Goal: Task Accomplishment & Management: Use online tool/utility

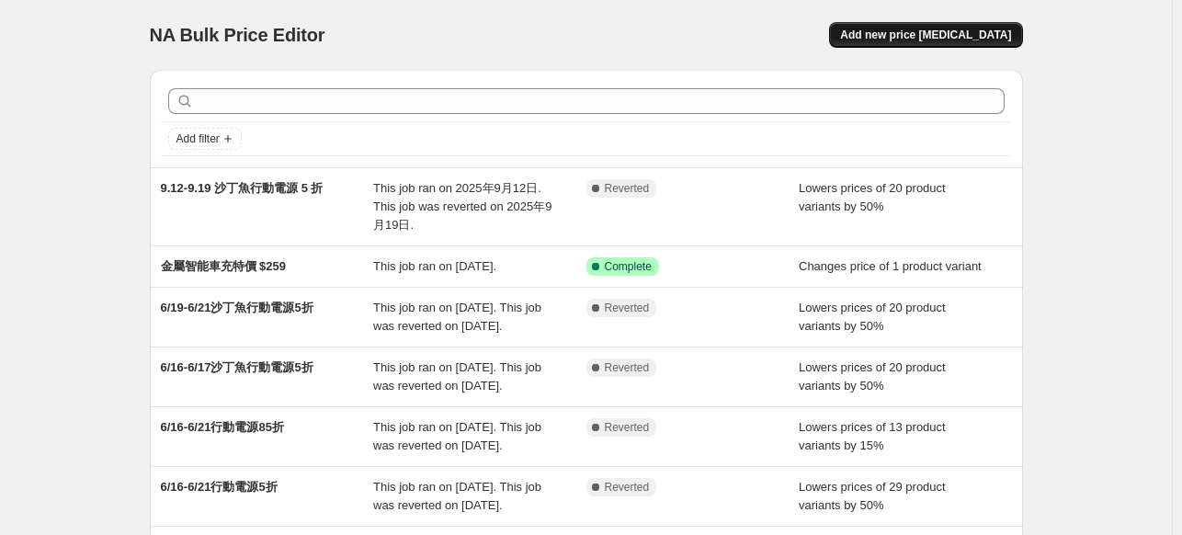
click at [894, 33] on span "Add new price [MEDICAL_DATA]" at bounding box center [925, 35] width 171 height 15
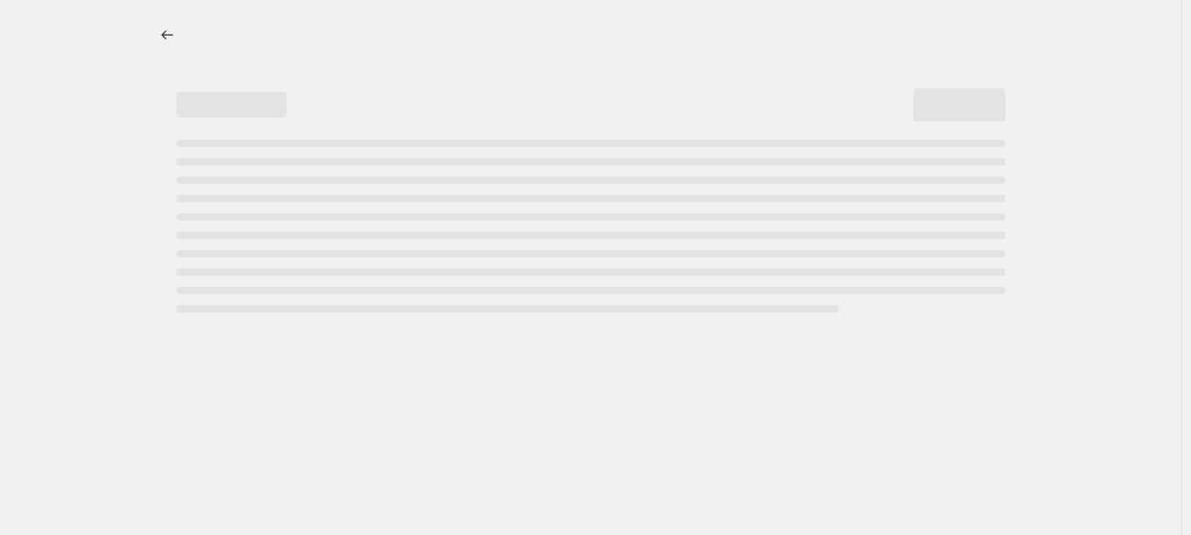
select select "percentage"
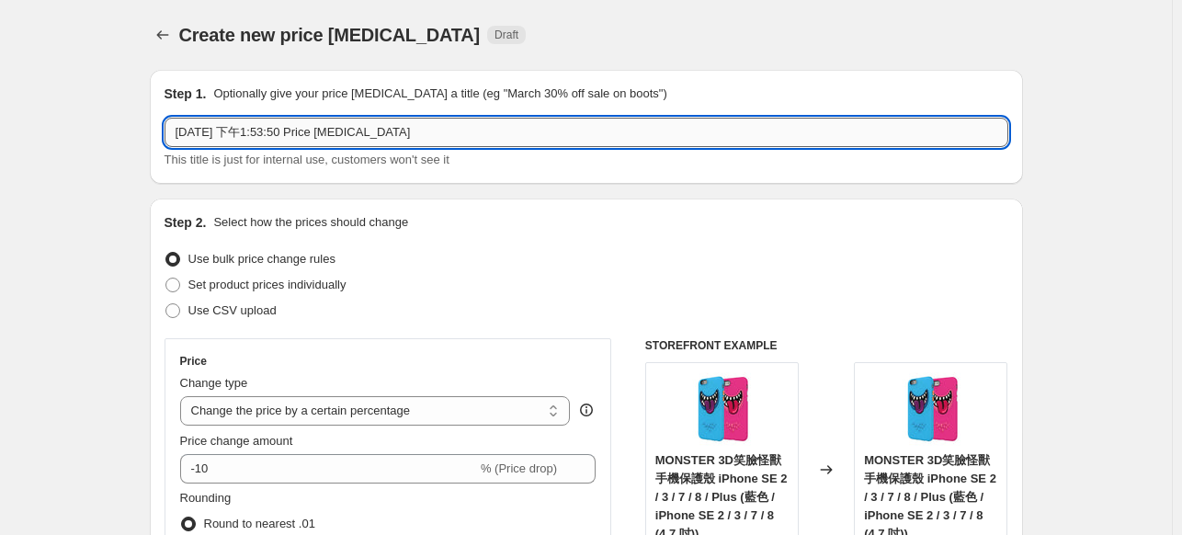
click at [359, 137] on input "[DATE] 下午1:53:50 Price [MEDICAL_DATA]" at bounding box center [587, 132] width 844 height 29
paste input "9.8-9.30 iPhone 16 手機殼限時 9 折"
drag, startPoint x: 193, startPoint y: 131, endPoint x: 122, endPoint y: 138, distance: 71.1
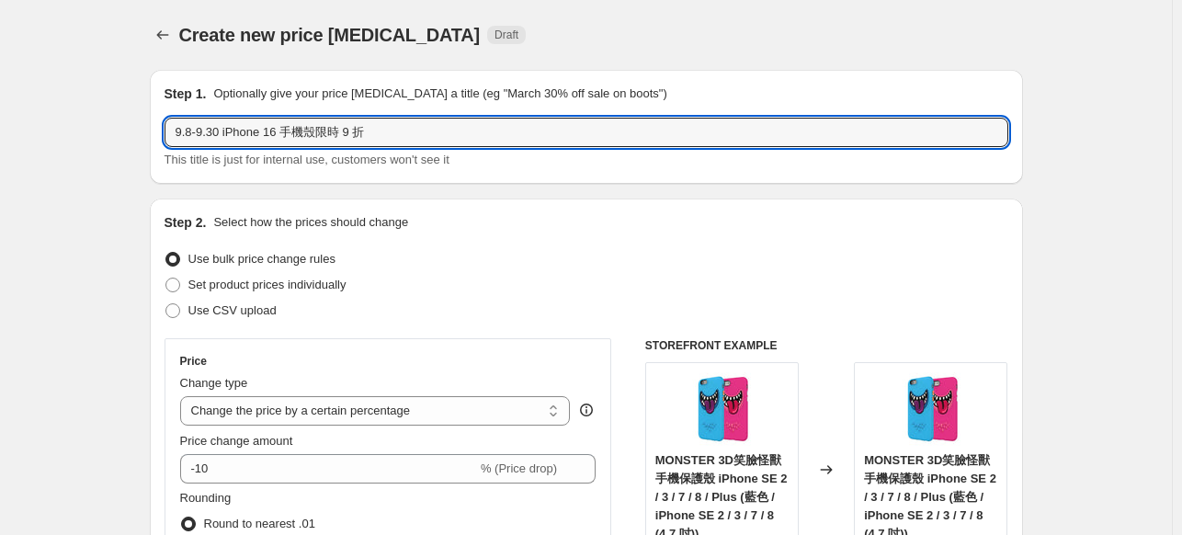
click at [200, 132] on input "9.8-9.30 iPhone 16 手機殼限時 9 折" at bounding box center [587, 132] width 844 height 29
click at [223, 131] on input "9.8-10.30 iPhone 16 手機殼限時 9 折" at bounding box center [587, 132] width 844 height 29
drag, startPoint x: 199, startPoint y: 132, endPoint x: 175, endPoint y: 131, distance: 23.9
click at [175, 131] on input "9.8-10.31 iPhone 16 手機殼限時 9 折" at bounding box center [587, 132] width 844 height 29
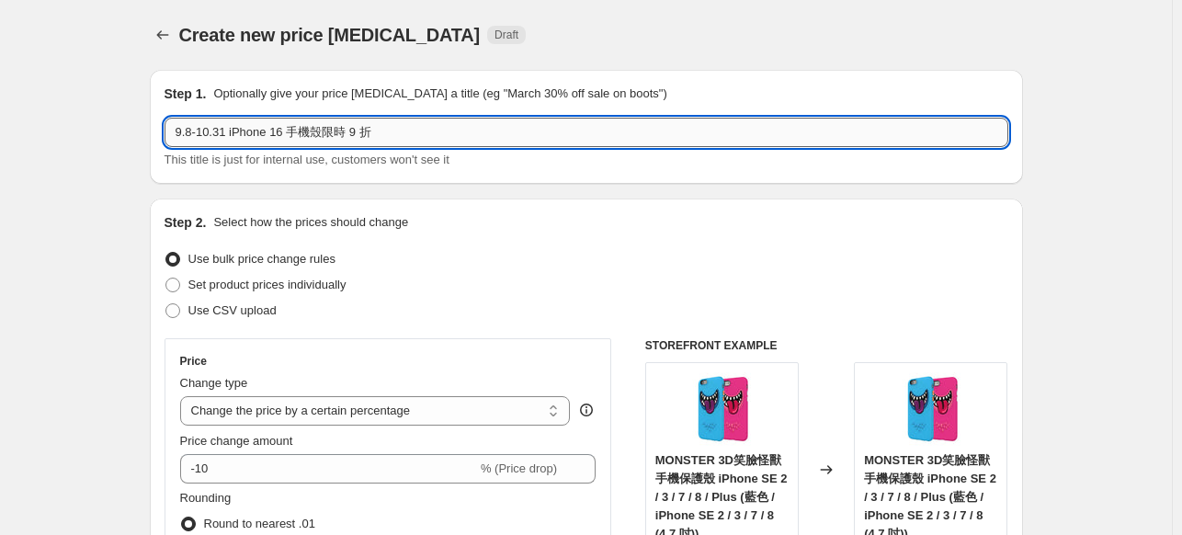
click at [195, 133] on input "9.8-10.31 iPhone 16 手機殼限時 9 折" at bounding box center [587, 132] width 844 height 29
click at [195, 130] on input "9.8-10.31 iPhone 16 手機殼限時 9 折" at bounding box center [587, 132] width 844 height 29
drag, startPoint x: 191, startPoint y: 135, endPoint x: 163, endPoint y: 131, distance: 28.7
click at [163, 131] on div "Step 1. Optionally give your price [MEDICAL_DATA] a title (eg "March 30% off sa…" at bounding box center [586, 127] width 873 height 114
drag, startPoint x: 191, startPoint y: 131, endPoint x: 157, endPoint y: 138, distance: 34.6
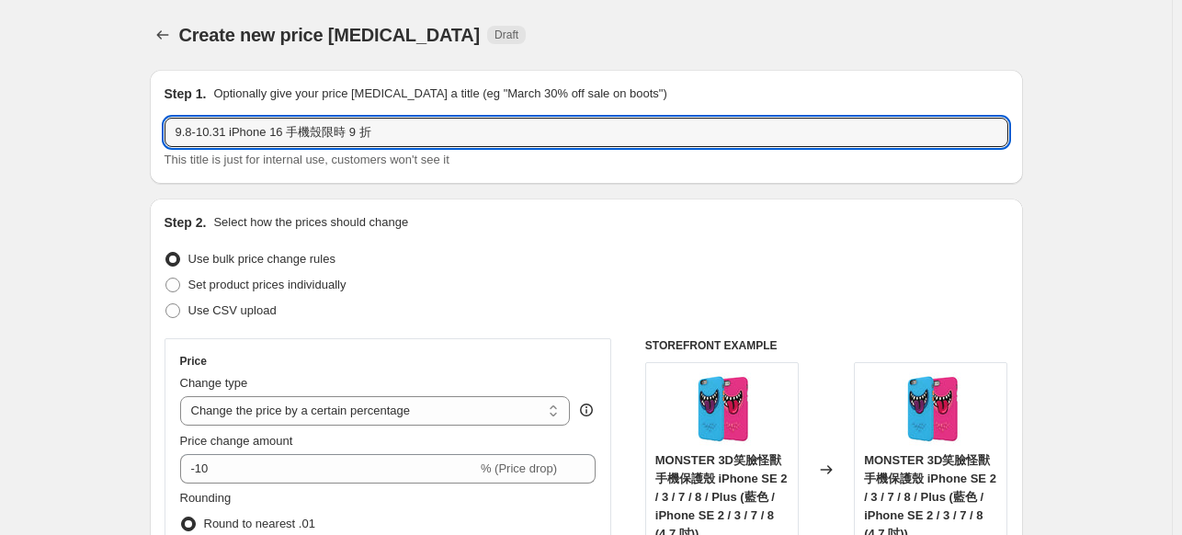
click at [157, 138] on div "Step 1. Optionally give your price [MEDICAL_DATA] a title (eg "March 30% off sa…" at bounding box center [586, 127] width 873 height 114
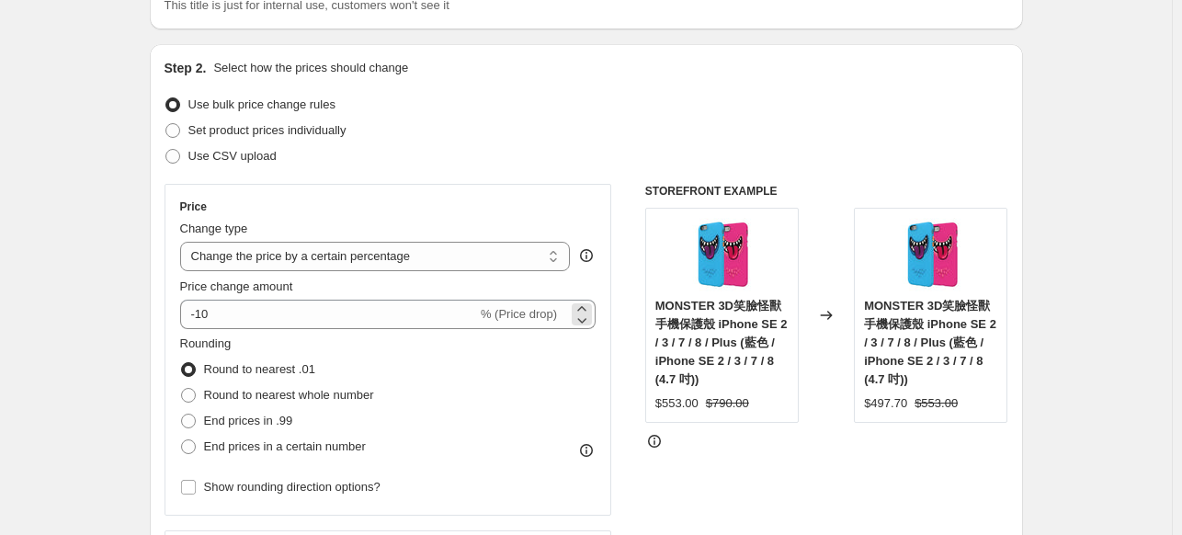
scroll to position [184, 0]
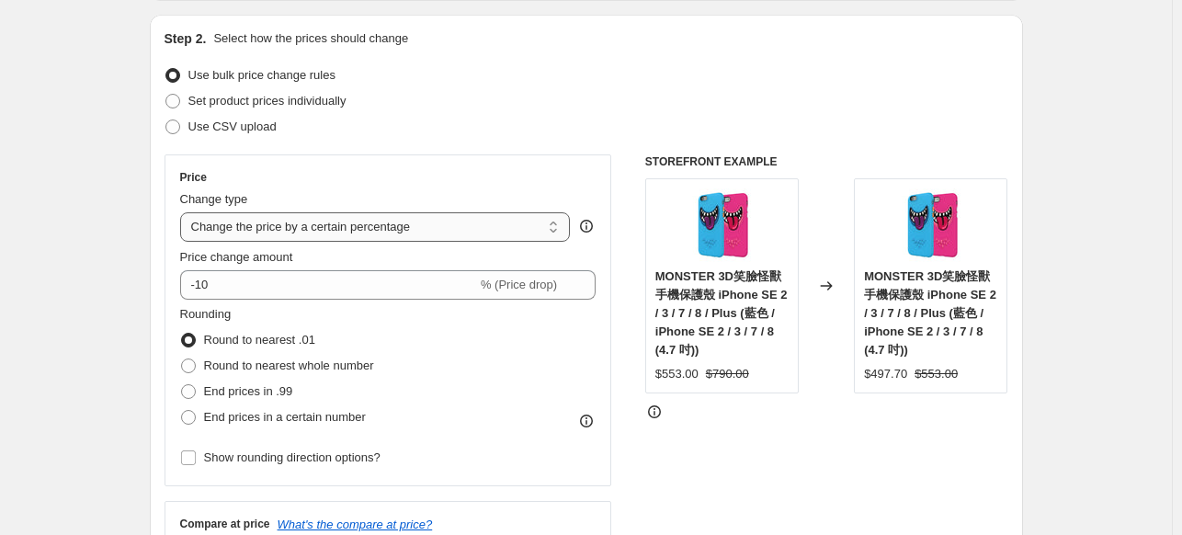
type input "-10.31 iPhone 16 手機殼限時 9 折"
click at [438, 231] on select "Change the price to a certain amount Change the price by a certain amount Chang…" at bounding box center [375, 226] width 391 height 29
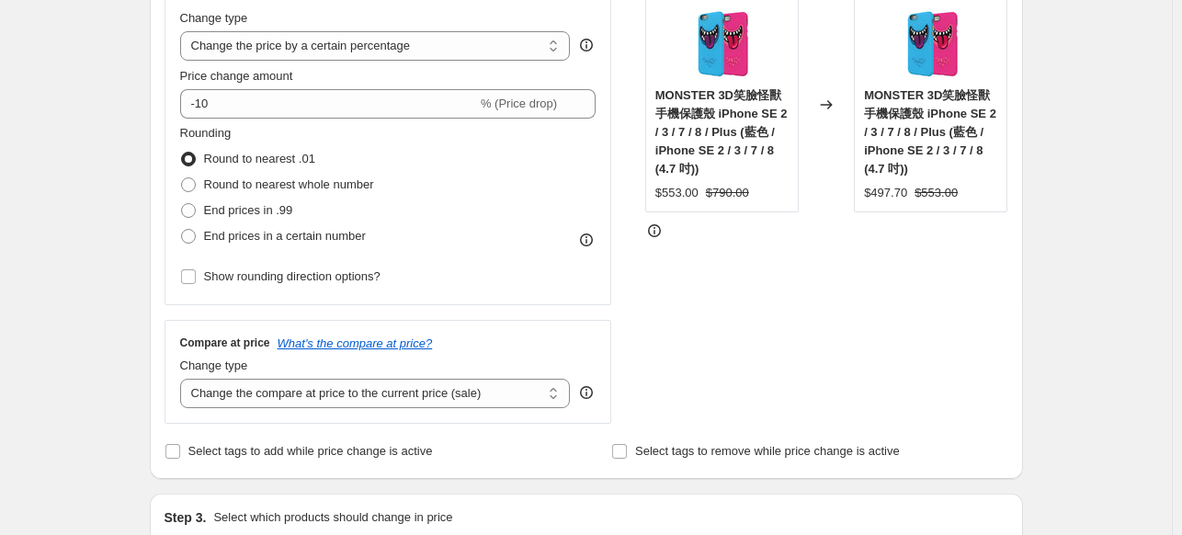
scroll to position [368, 0]
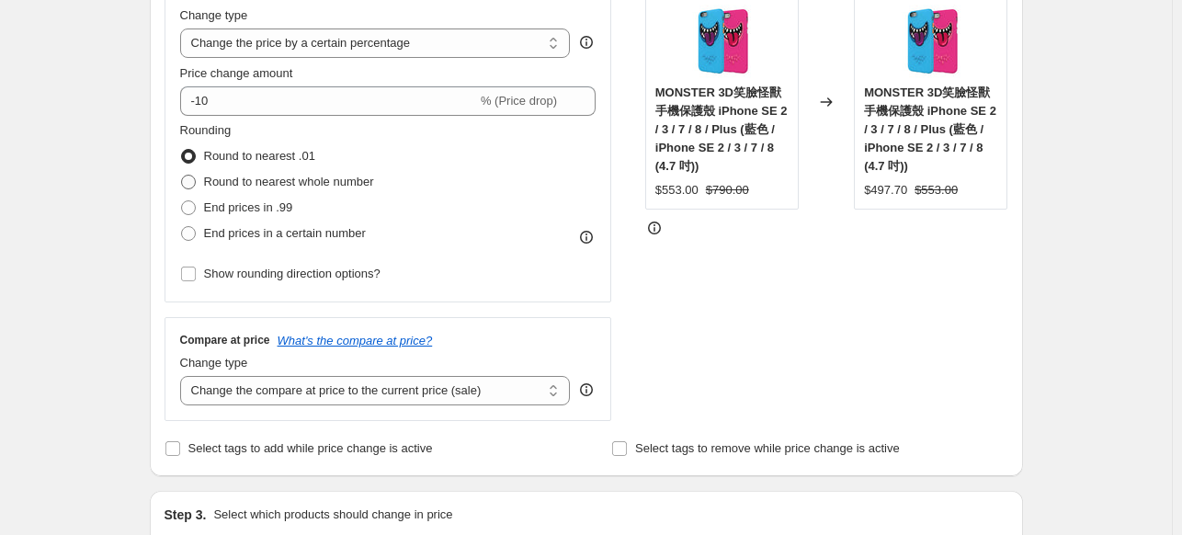
click at [292, 193] on label "Round to nearest whole number" at bounding box center [277, 182] width 194 height 26
click at [182, 176] on input "Round to nearest whole number" at bounding box center [181, 175] width 1 height 1
radio input "true"
drag, startPoint x: 1085, startPoint y: 133, endPoint x: 1107, endPoint y: 256, distance: 125.1
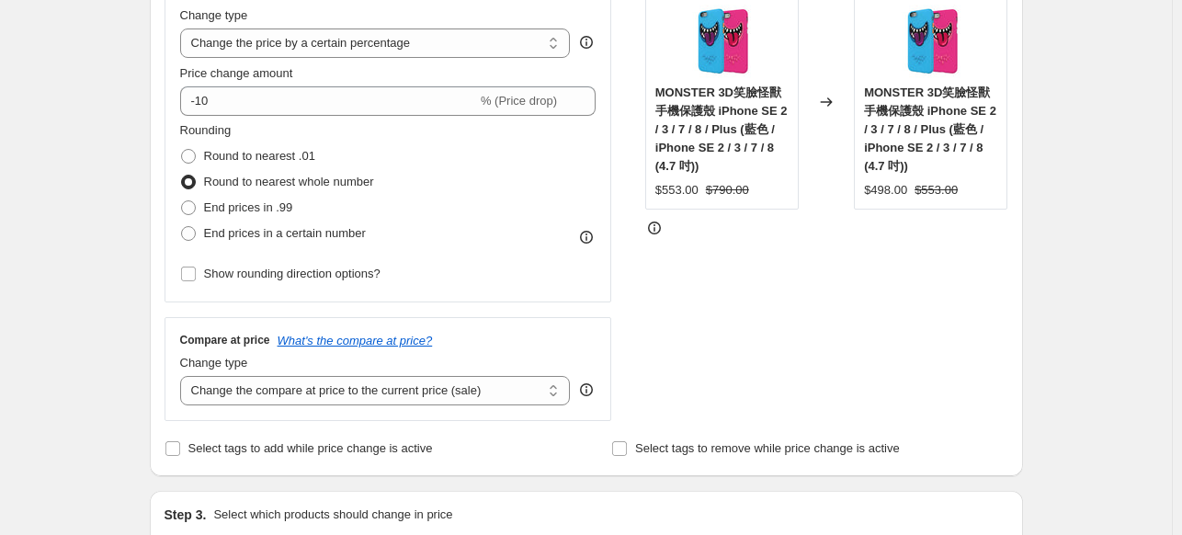
scroll to position [404, 0]
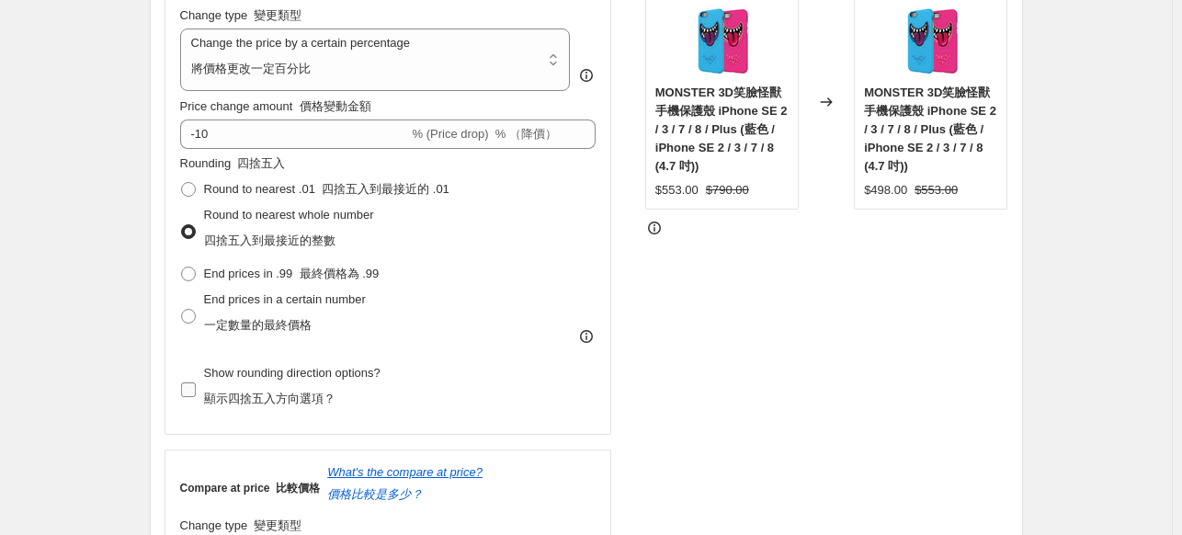
click at [196, 391] on input "Show rounding direction options? 顯示四捨五入方向選項？" at bounding box center [188, 389] width 15 height 15
checkbox input "true"
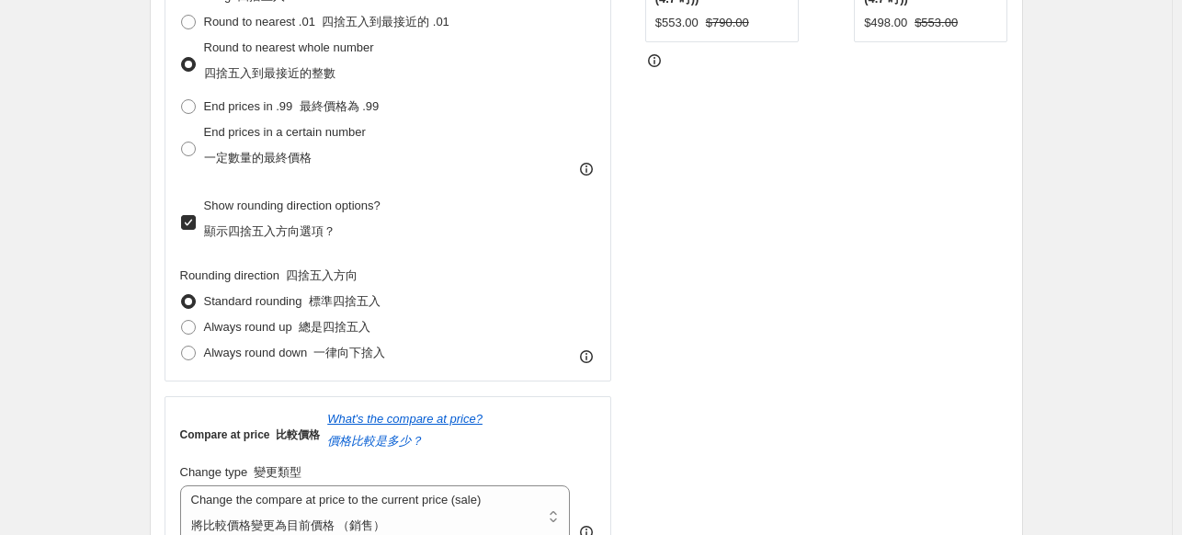
scroll to position [588, 0]
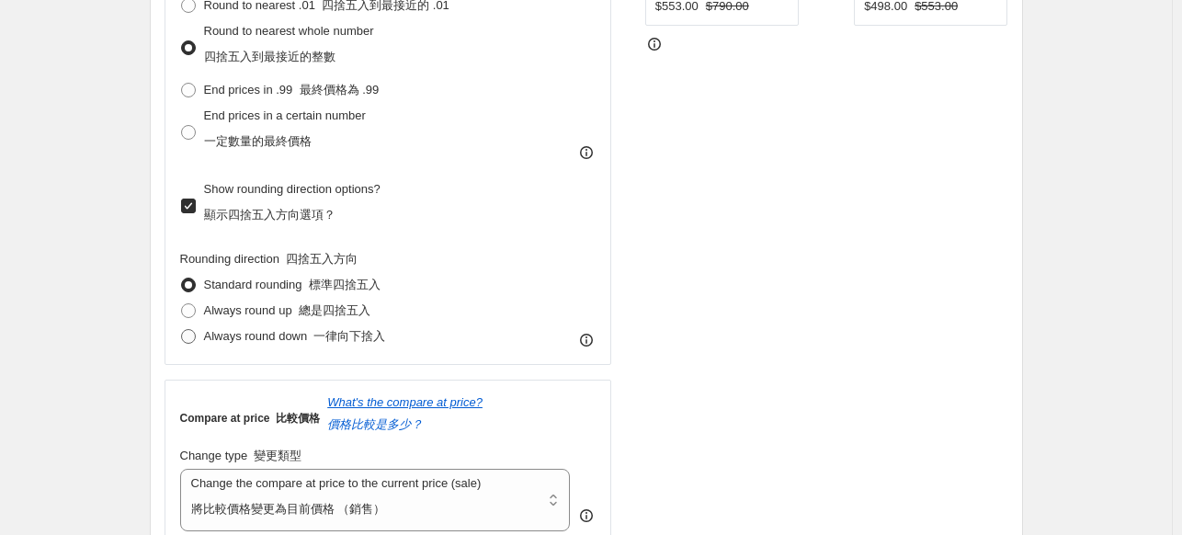
click at [192, 338] on span at bounding box center [188, 336] width 15 height 15
click at [182, 330] on input "Always round down 一律向下捨入" at bounding box center [181, 329] width 1 height 1
radio input "true"
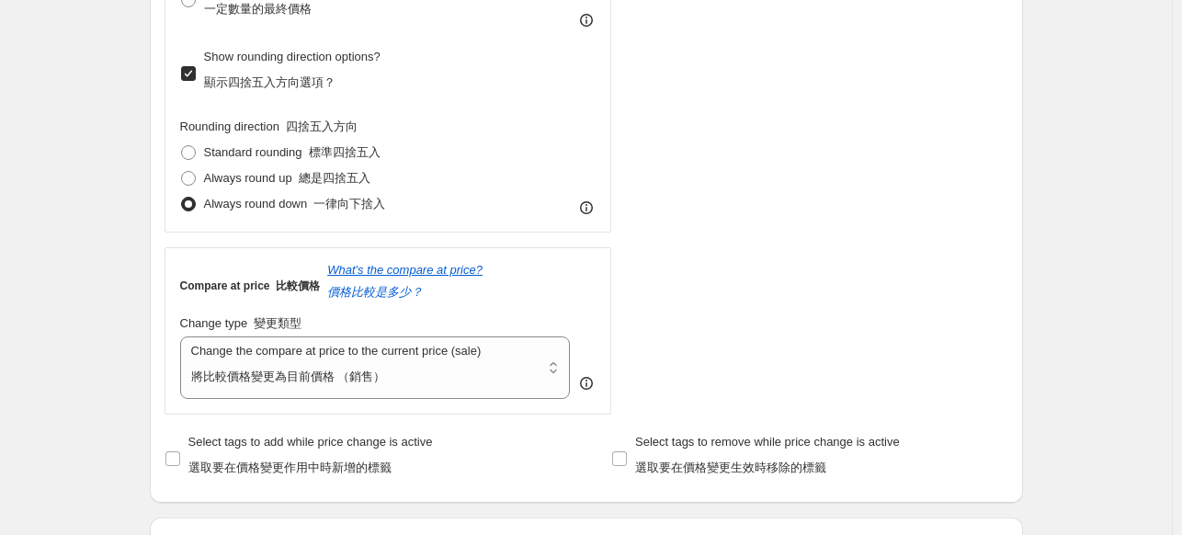
scroll to position [772, 0]
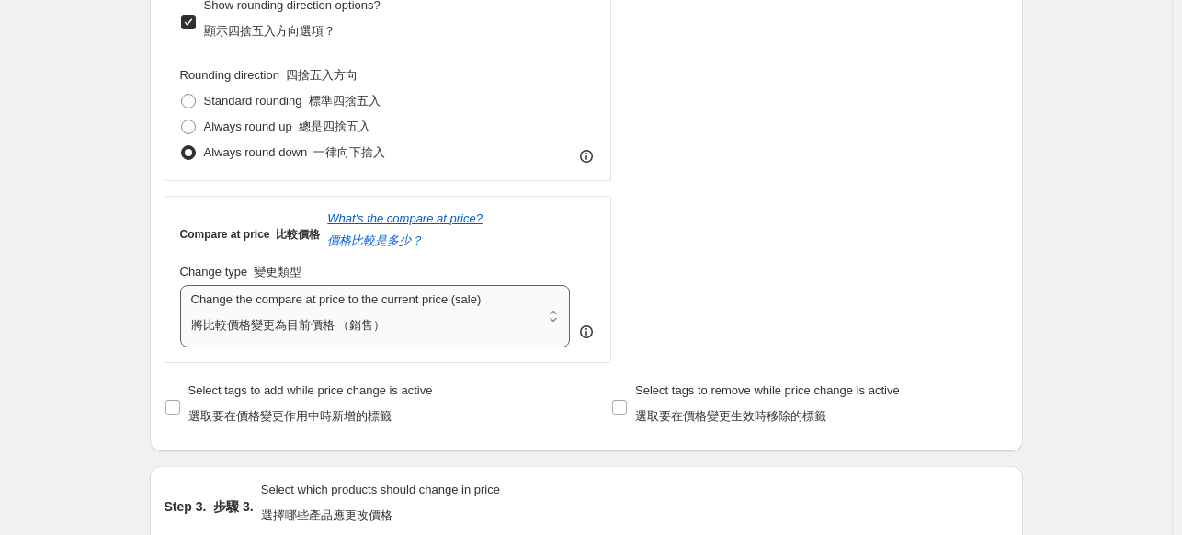
click at [250, 334] on select "Change the compare at price to the current price (sale) Change the compare at p…" at bounding box center [375, 316] width 391 height 63
select select "no_change"
click at [184, 287] on select "Change the compare at price to the current price (sale) Change the compare at p…" at bounding box center [375, 316] width 391 height 63
click at [144, 336] on div "Step 1. Optionally give your price [MEDICAL_DATA] a title (eg "March 30% off sa…" at bounding box center [579, 374] width 888 height 2109
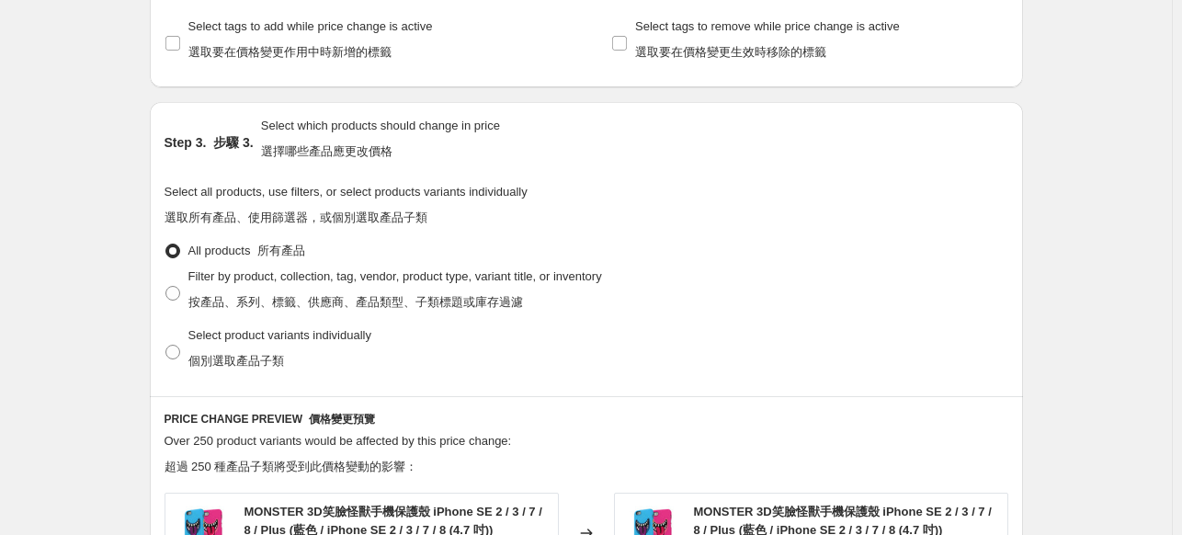
scroll to position [1140, 0]
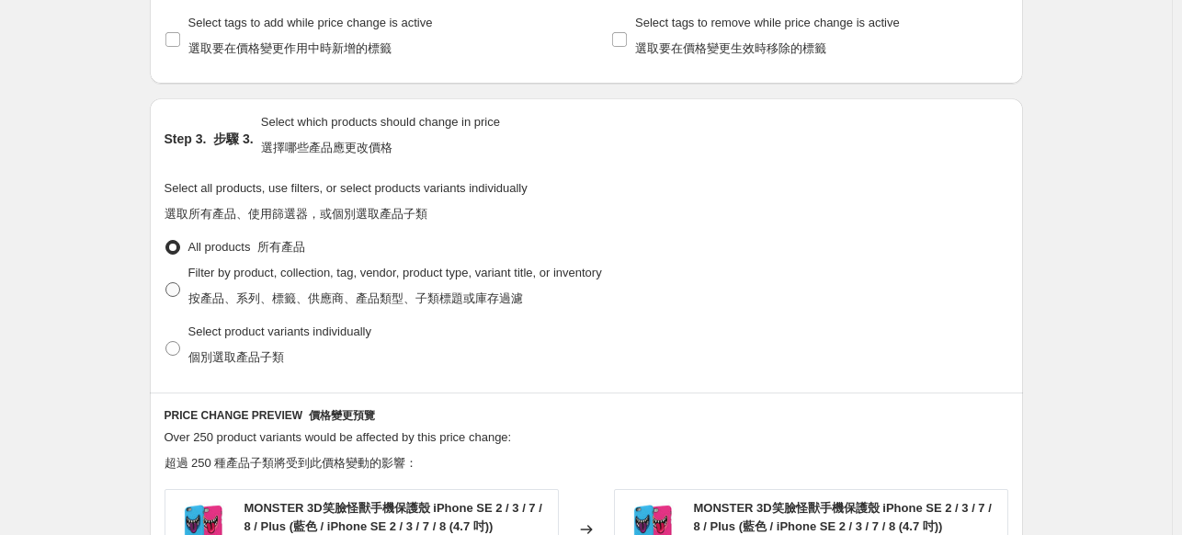
click at [180, 301] on label "Filter by product, collection, tag, vendor, product type, variant title, or inv…" at bounding box center [384, 289] width 438 height 59
click at [166, 283] on input "Filter by product, collection, tag, vendor, product type, variant title, or inv…" at bounding box center [165, 282] width 1 height 1
radio input "true"
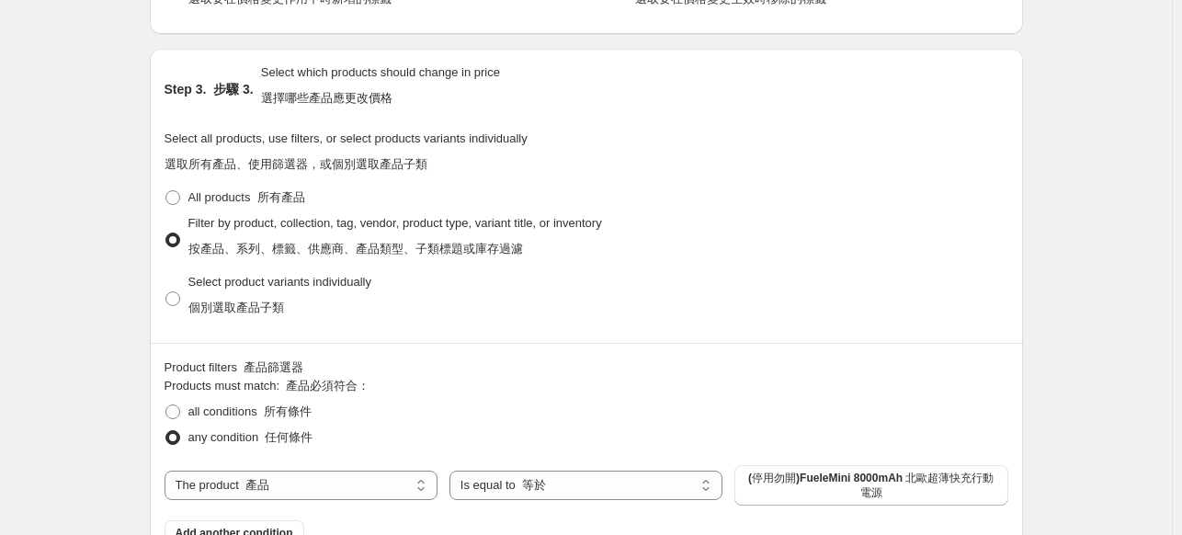
scroll to position [1324, 0]
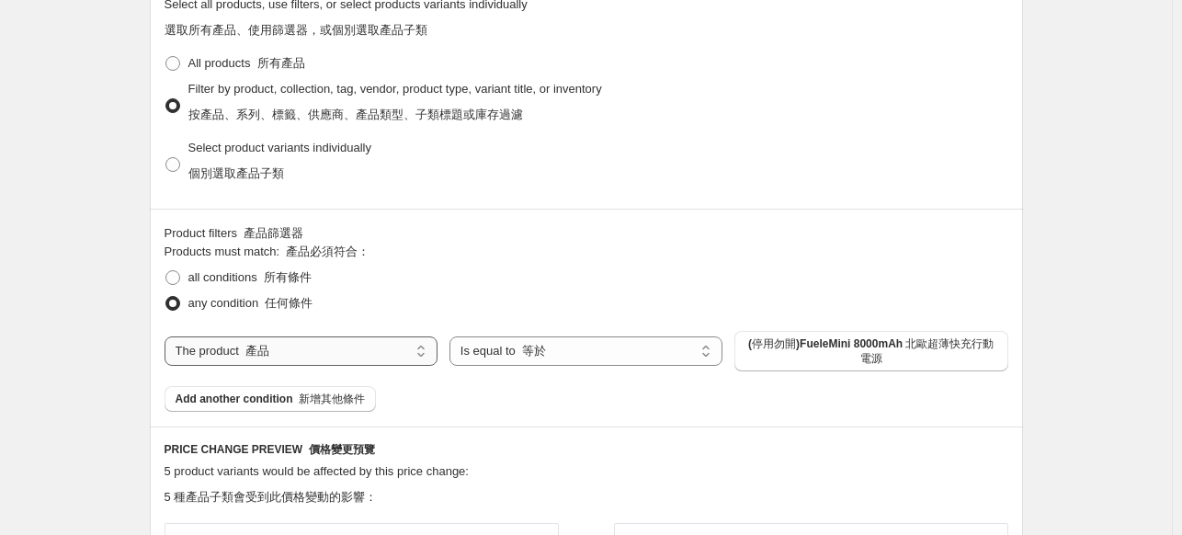
click at [388, 364] on select "The product The product's collection The product's tag The product's vendor The…" at bounding box center [301, 350] width 273 height 29
select select "collection"
click at [792, 355] on span "11/25-11/26 賀!中華隊冠軍 『加碼』指定商品+1元多1件" at bounding box center [871, 350] width 251 height 29
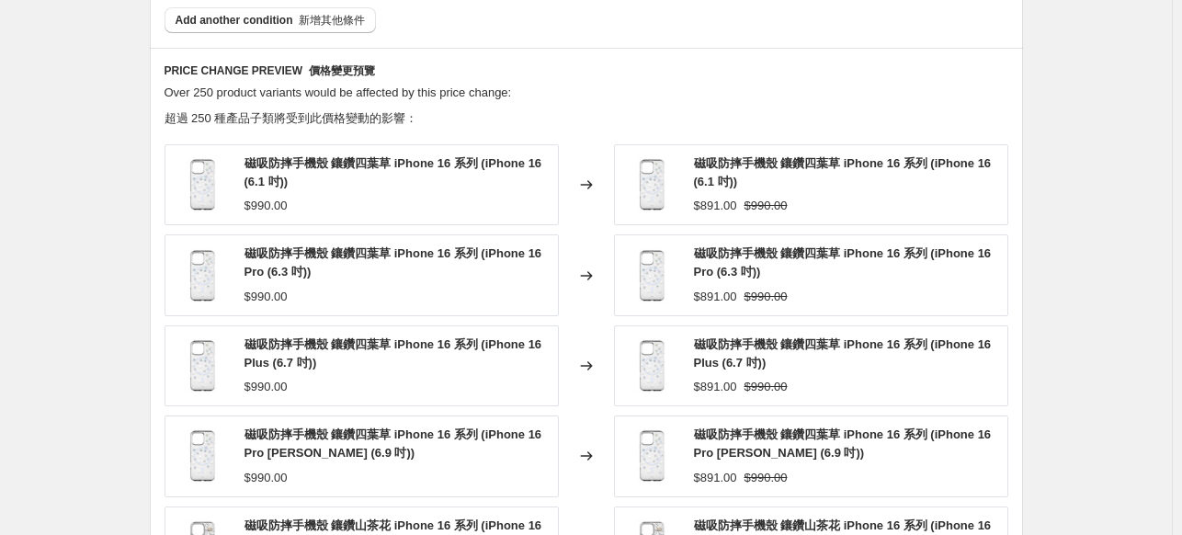
scroll to position [1875, 0]
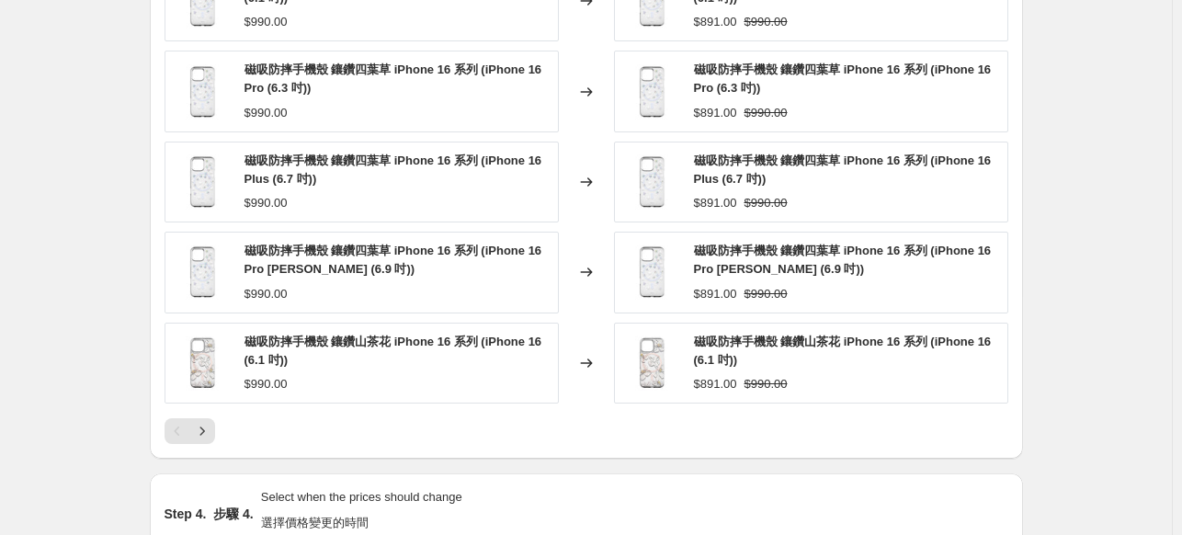
click at [210, 429] on icon "Next" at bounding box center [202, 431] width 18 height 18
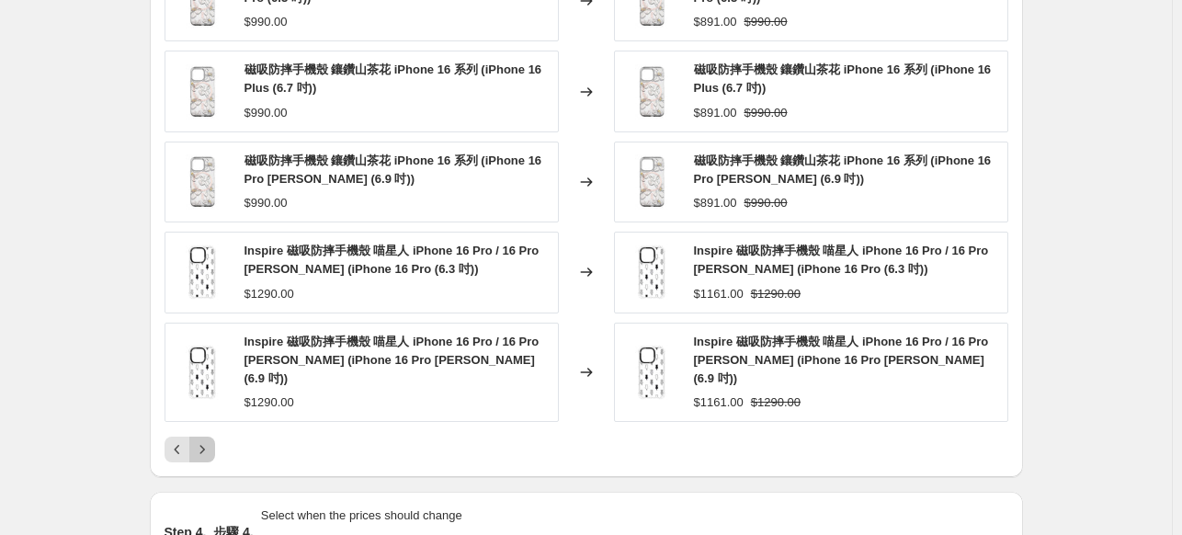
click at [210, 440] on icon "Next" at bounding box center [202, 449] width 18 height 18
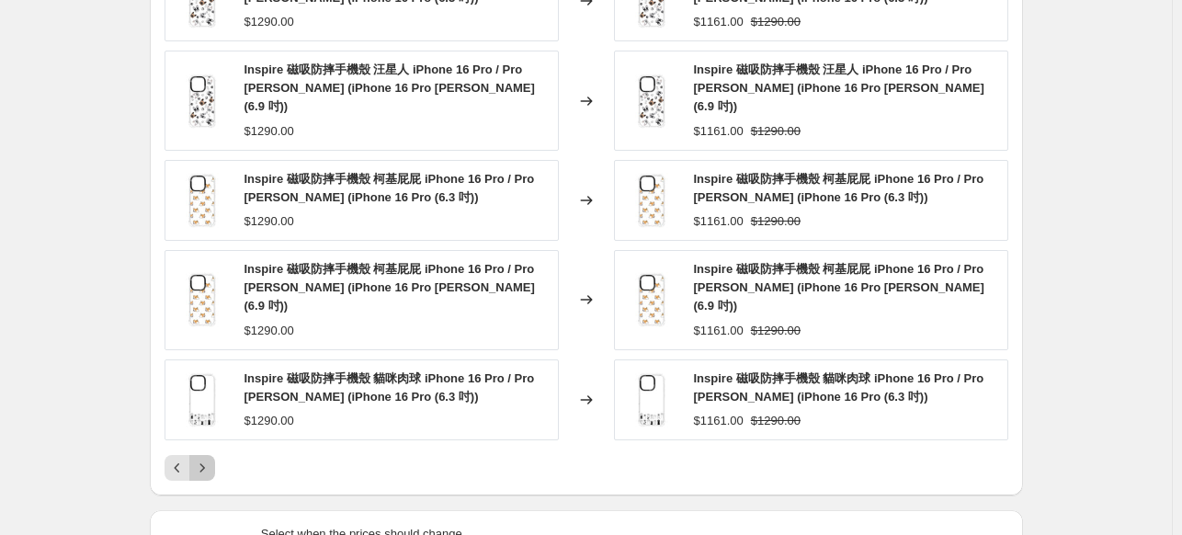
click at [215, 455] on button "Next" at bounding box center [202, 468] width 26 height 26
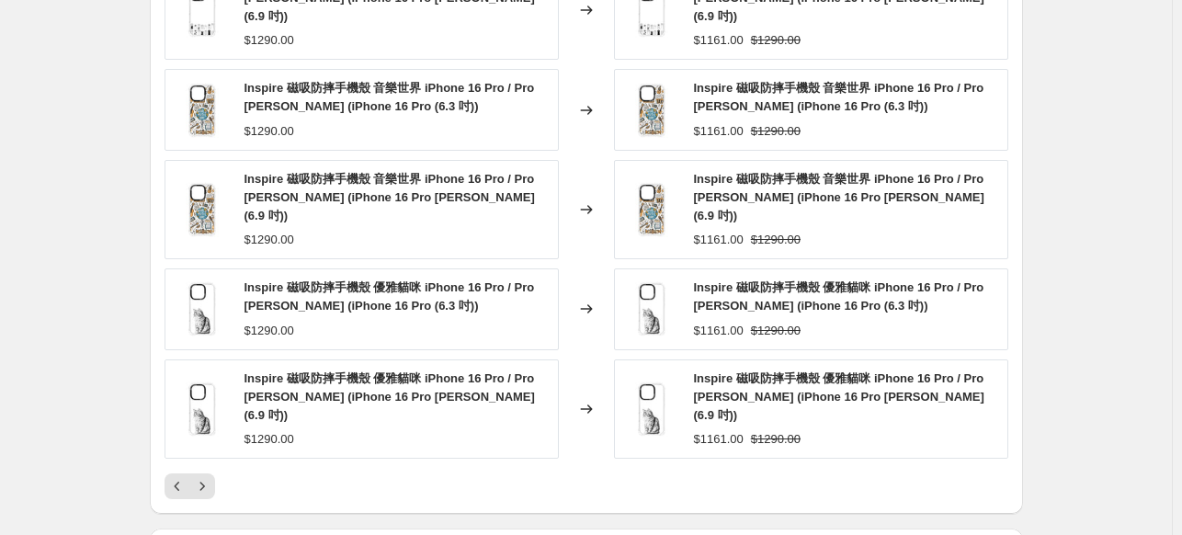
click at [206, 477] on icon "Next" at bounding box center [202, 486] width 18 height 18
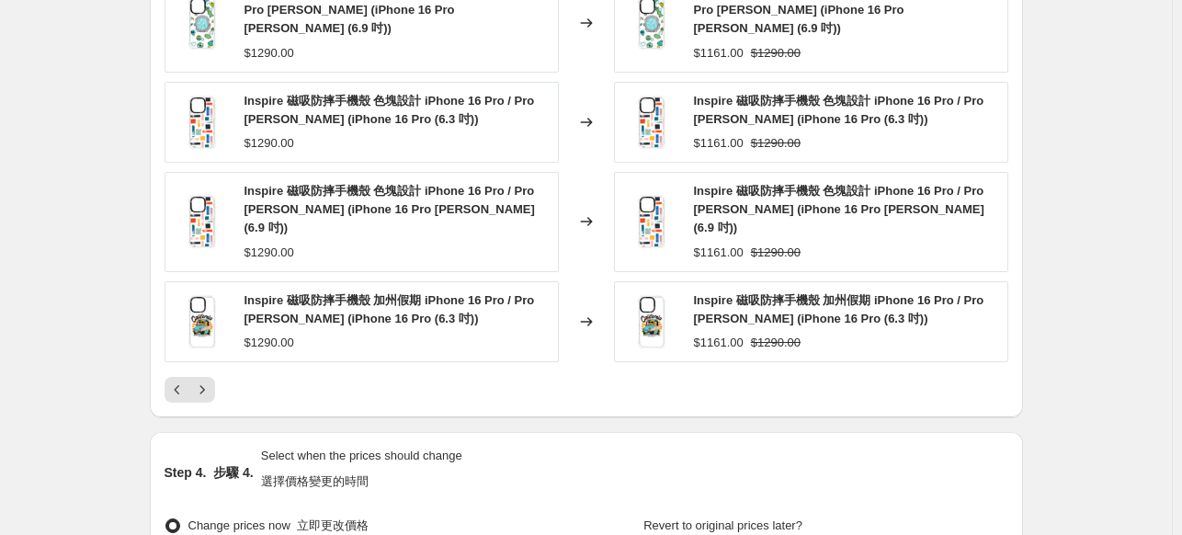
scroll to position [2121, 0]
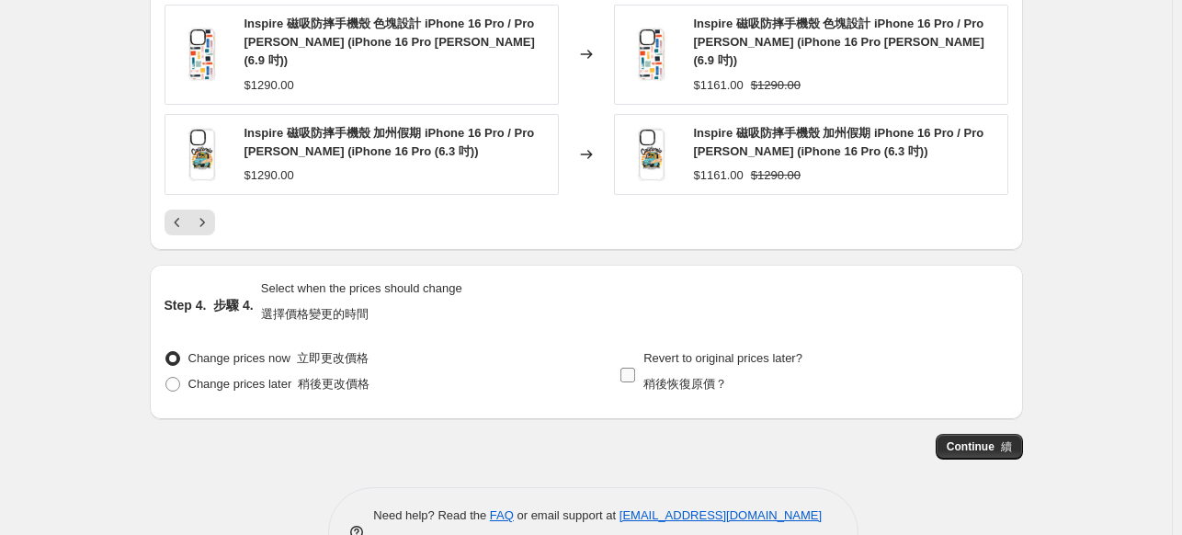
click at [635, 368] on input "Revert to original prices later? 稍後恢復原價？" at bounding box center [628, 375] width 15 height 15
checkbox input "true"
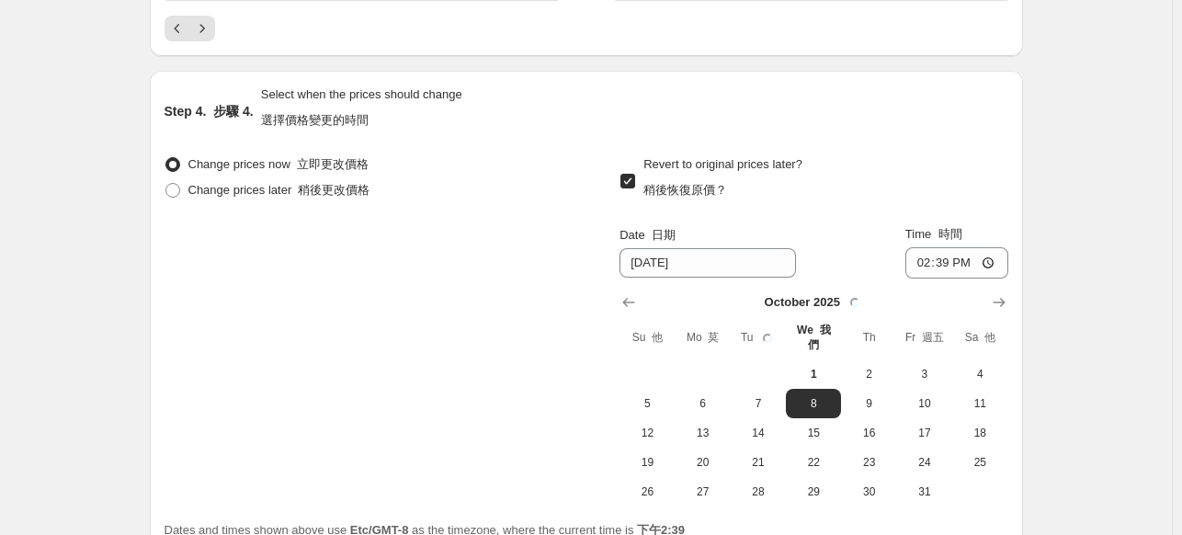
scroll to position [2397, 0]
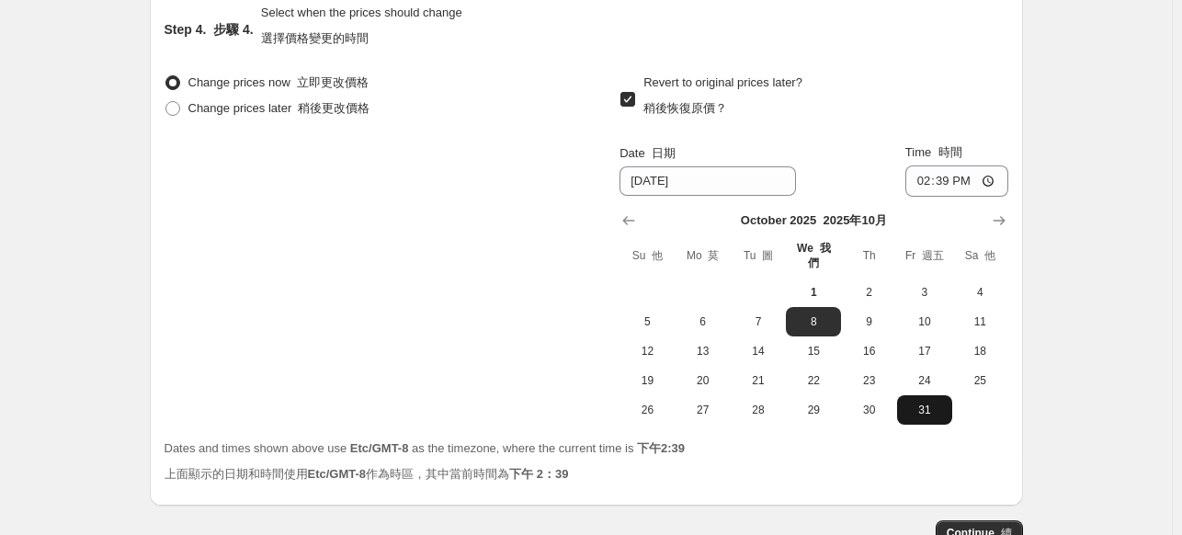
click at [940, 403] on span "31" at bounding box center [925, 410] width 40 height 15
type input "[DATE]"
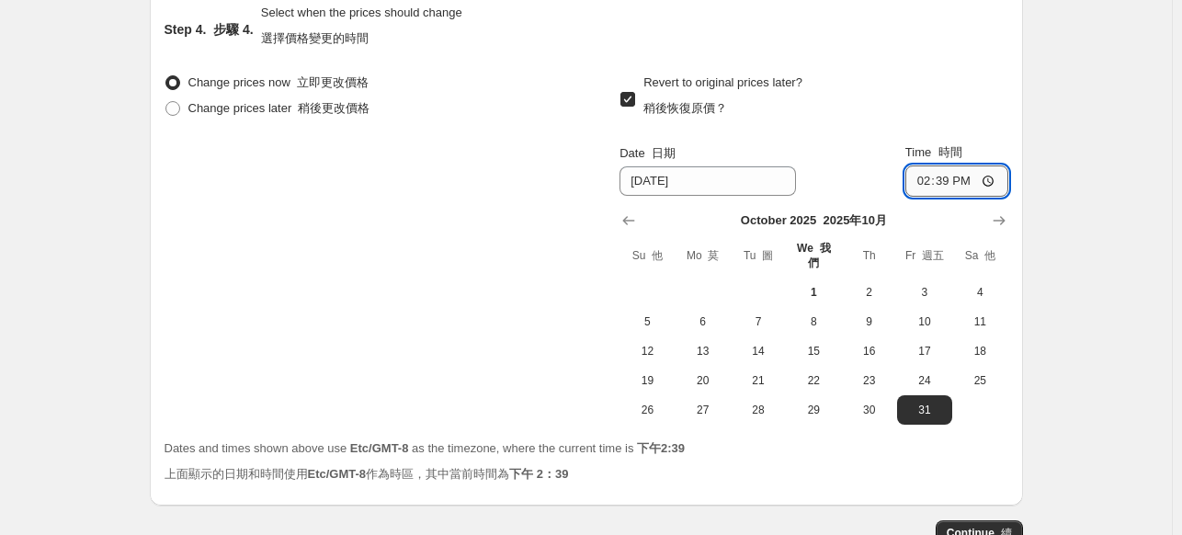
click at [950, 165] on input "14:39" at bounding box center [957, 180] width 103 height 31
click at [965, 165] on input "14:39" at bounding box center [957, 180] width 103 height 31
click at [946, 165] on input "14:39" at bounding box center [957, 180] width 103 height 31
type input "23:59"
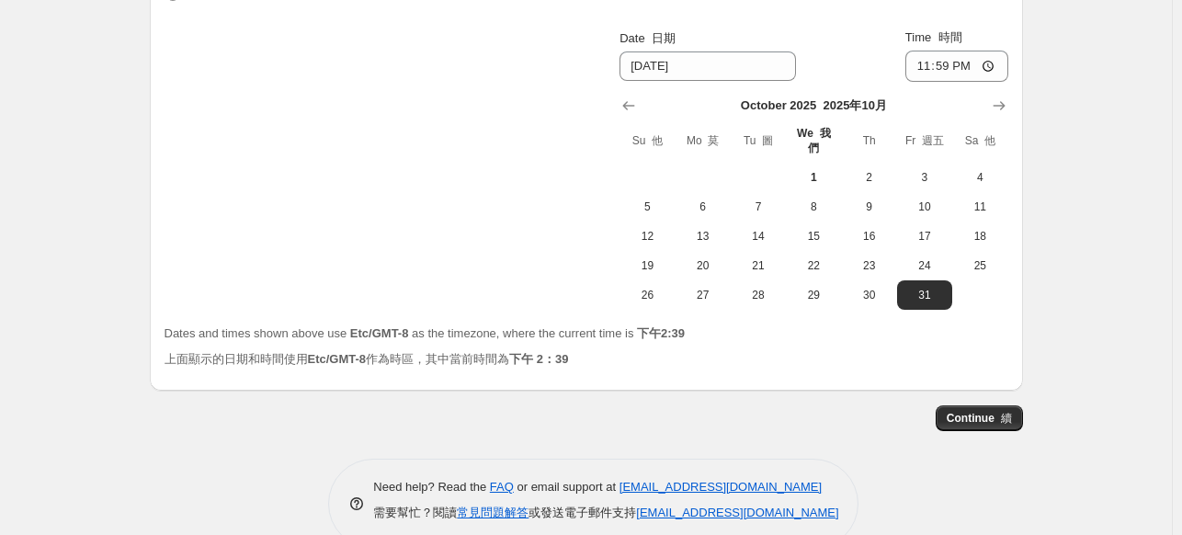
scroll to position [2515, 0]
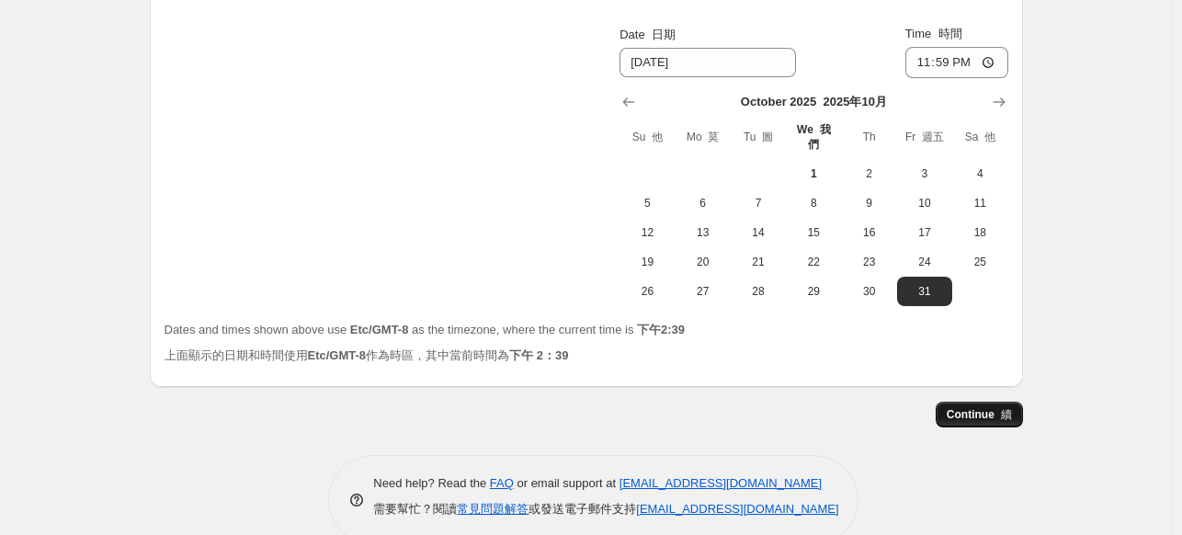
click at [985, 407] on span "Continue 續" at bounding box center [979, 414] width 65 height 15
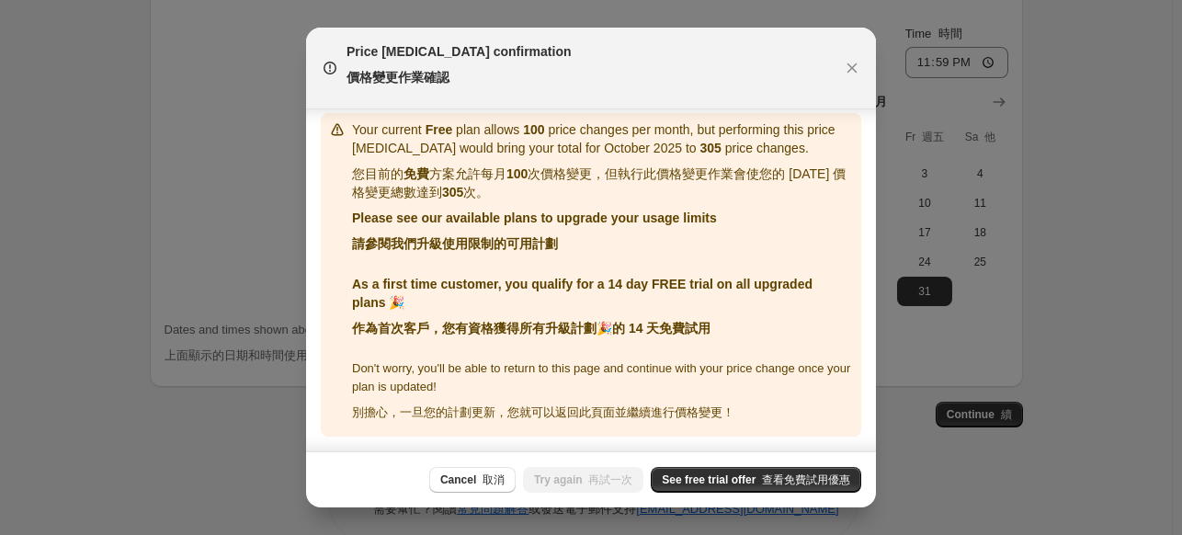
scroll to position [458, 0]
click at [754, 473] on span "See free trial offer 查看免費試用優惠" at bounding box center [756, 480] width 188 height 15
click at [846, 77] on button "Close" at bounding box center [852, 68] width 26 height 59
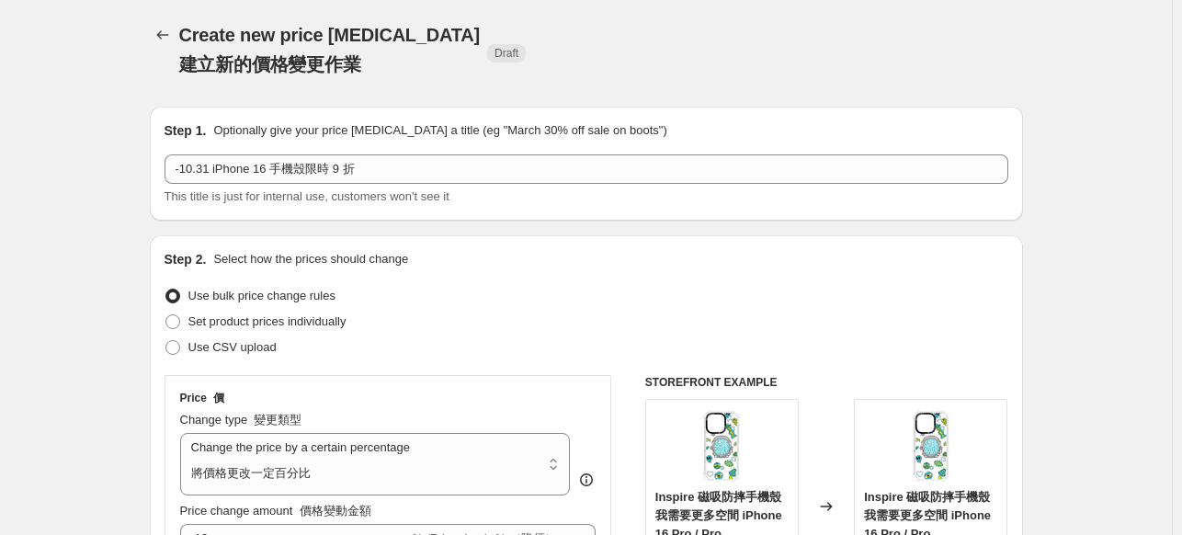
scroll to position [2515, 0]
